Goal: Check status: Check status

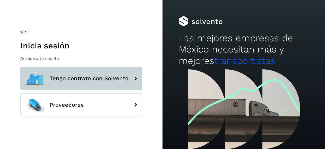
click at [77, 81] on span "Tengo contrato con Solvento" at bounding box center [89, 78] width 79 height 6
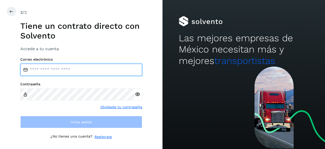
type input "**********"
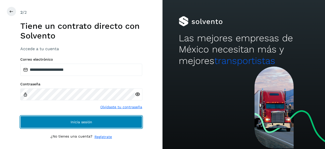
click at [59, 118] on button "Inicia sesión" at bounding box center [81, 122] width 122 height 12
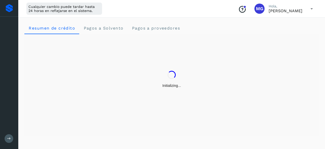
click at [68, 122] on div "Initializing..." at bounding box center [171, 79] width 295 height 90
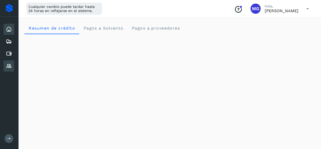
click at [11, 66] on icon at bounding box center [9, 66] width 6 height 6
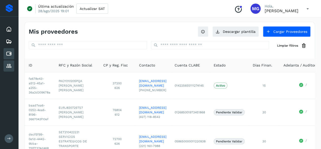
click at [5, 54] on div "Cuentas por pagar" at bounding box center [9, 53] width 11 height 11
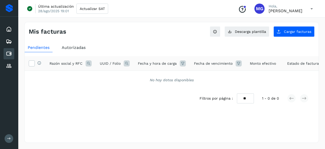
click at [79, 43] on div "Autorizadas" at bounding box center [74, 47] width 30 height 9
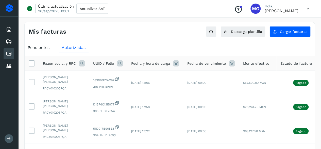
click at [32, 43] on div "Pendientes" at bounding box center [39, 47] width 28 height 9
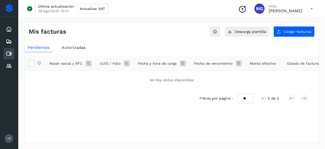
click at [67, 45] on span "Autorizadas" at bounding box center [74, 47] width 24 height 5
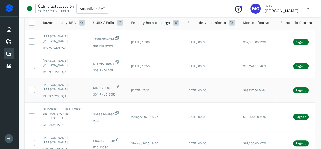
scroll to position [41, 0]
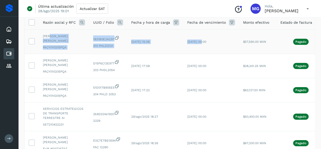
drag, startPoint x: 51, startPoint y: 37, endPoint x: 201, endPoint y: 49, distance: 150.2
click at [201, 49] on tr "[PERSON_NAME] [PERSON_NAME] PACY010205PQA 1831B0E2AC97 310 PHLD2121 [DATE] 15:0…" at bounding box center [189, 42] width 328 height 24
click at [199, 50] on td "[DATE] 00:00" at bounding box center [211, 42] width 56 height 24
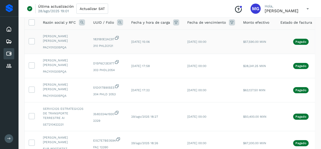
scroll to position [0, 35]
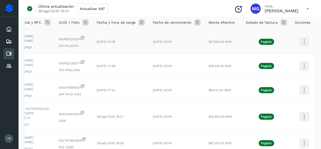
click at [306, 41] on icon at bounding box center [305, 42] width 12 height 12
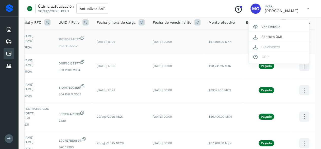
click at [228, 73] on div at bounding box center [160, 74] width 321 height 149
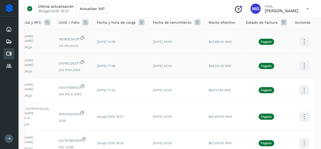
click at [306, 63] on icon at bounding box center [305, 66] width 12 height 12
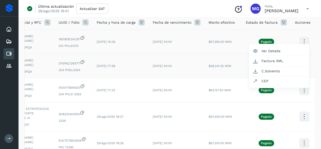
click at [214, 78] on div at bounding box center [160, 74] width 321 height 149
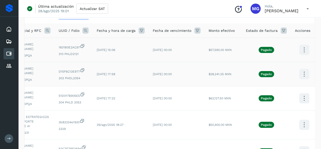
scroll to position [0, 0]
